Goal: Transaction & Acquisition: Purchase product/service

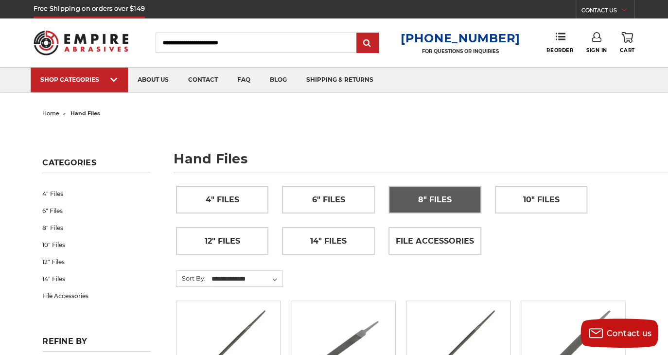
click at [427, 204] on span "8" Files" at bounding box center [435, 200] width 34 height 17
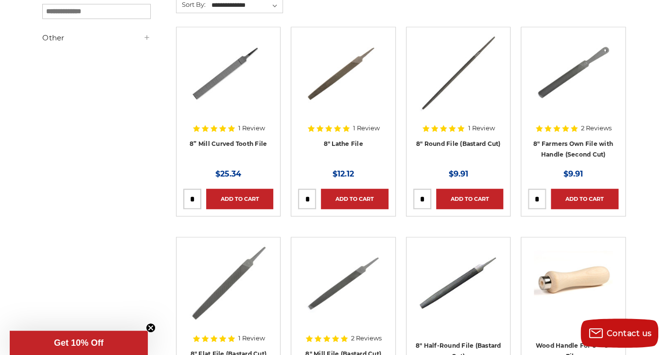
scroll to position [211, 0]
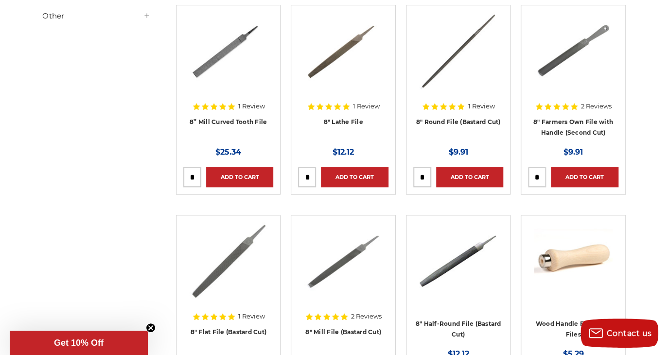
click at [214, 313] on icon at bounding box center [214, 316] width 7 height 6
click at [207, 330] on link "8" Flat File (Bastard Cut)" at bounding box center [228, 331] width 76 height 7
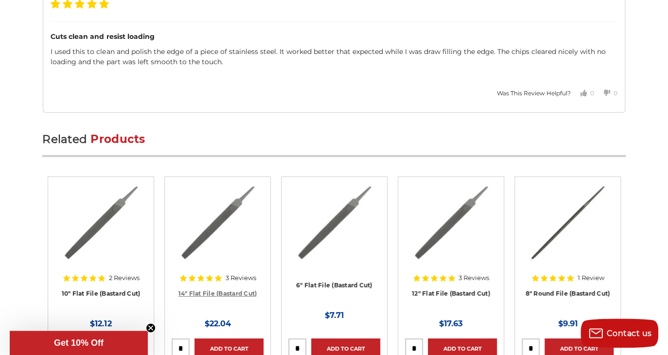
scroll to position [1284, 0]
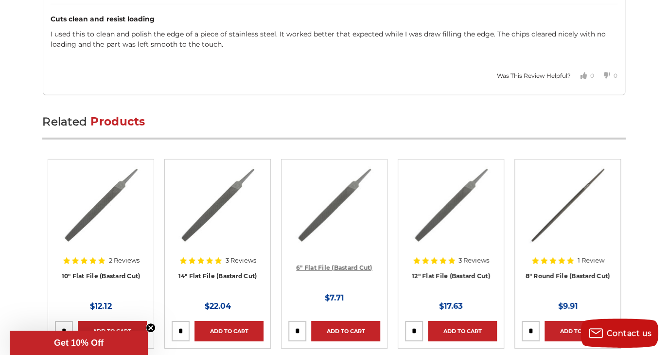
click at [328, 264] on link "6" Flat File (Bastard Cut)" at bounding box center [334, 267] width 76 height 7
